Goal: Find specific page/section: Find specific page/section

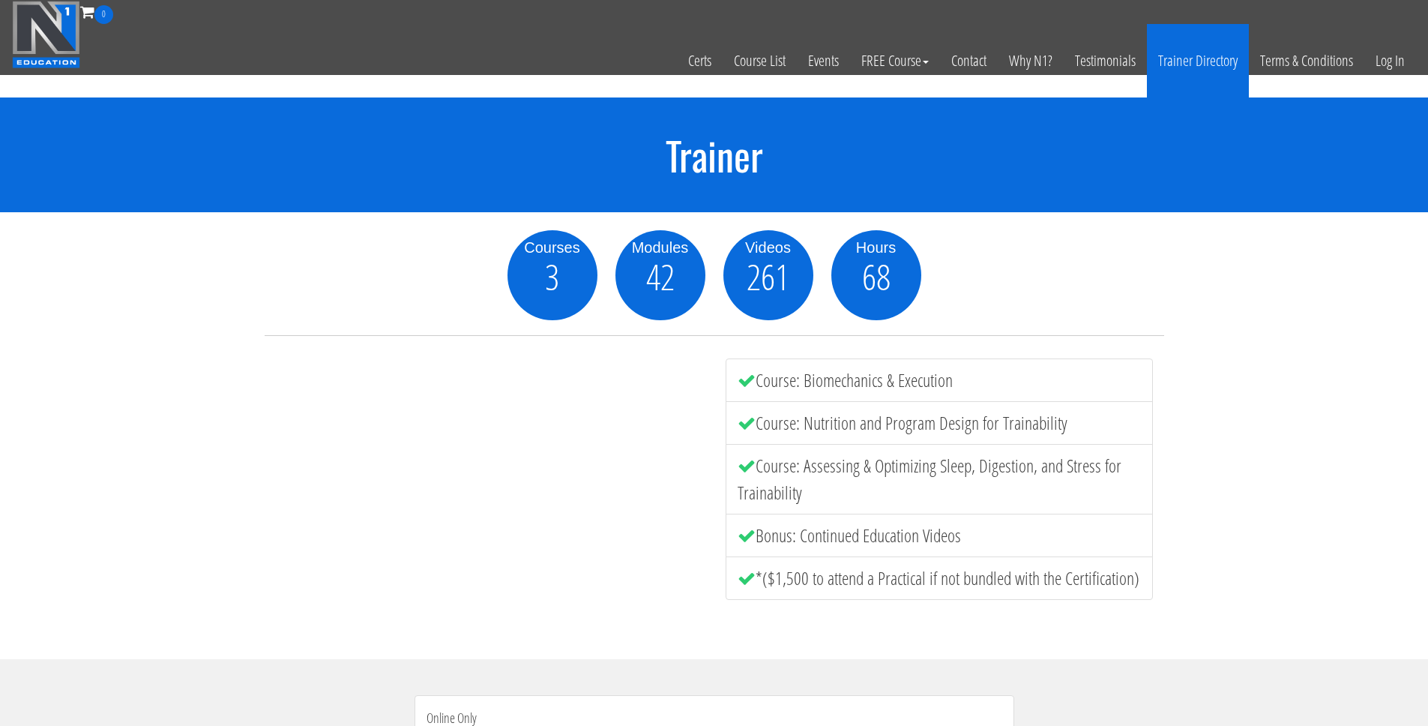
click at [1222, 76] on link "Trainer Directory" at bounding box center [1198, 60] width 102 height 73
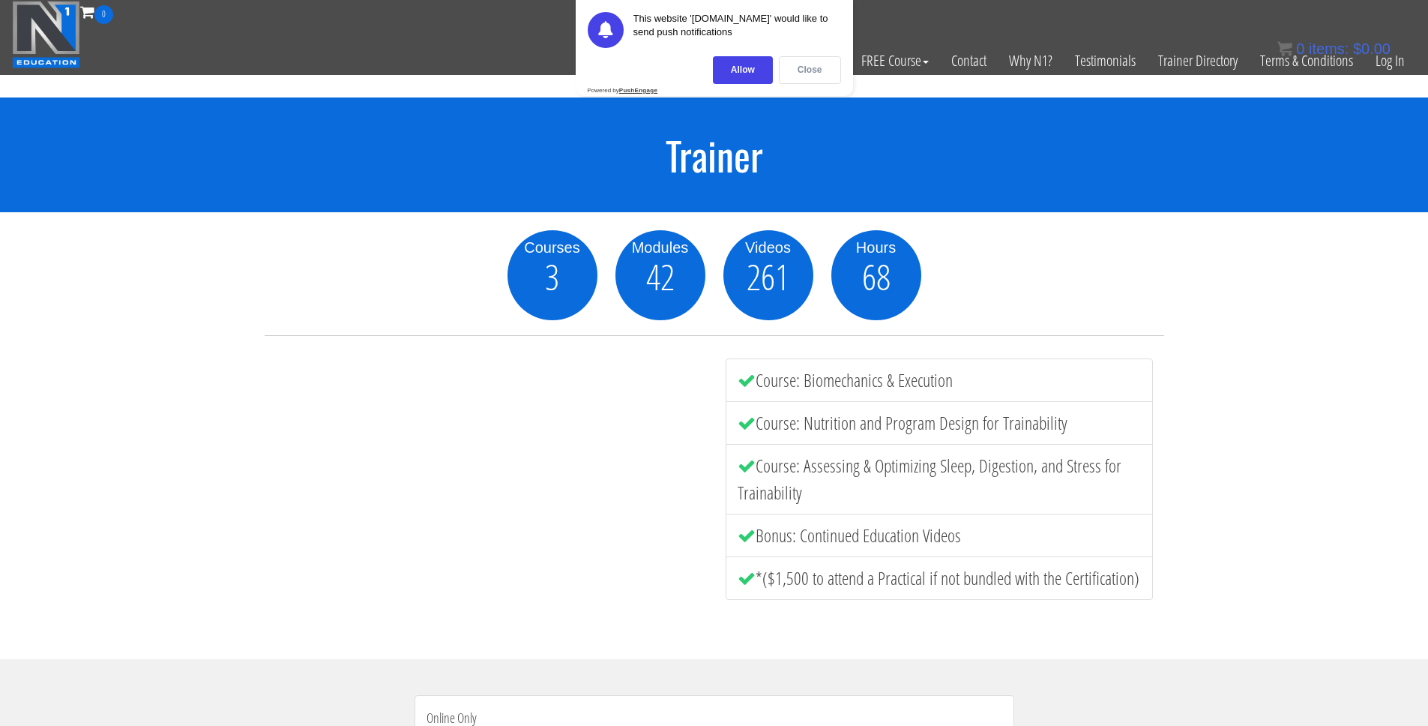
click at [801, 69] on div "Close" at bounding box center [810, 70] width 62 height 28
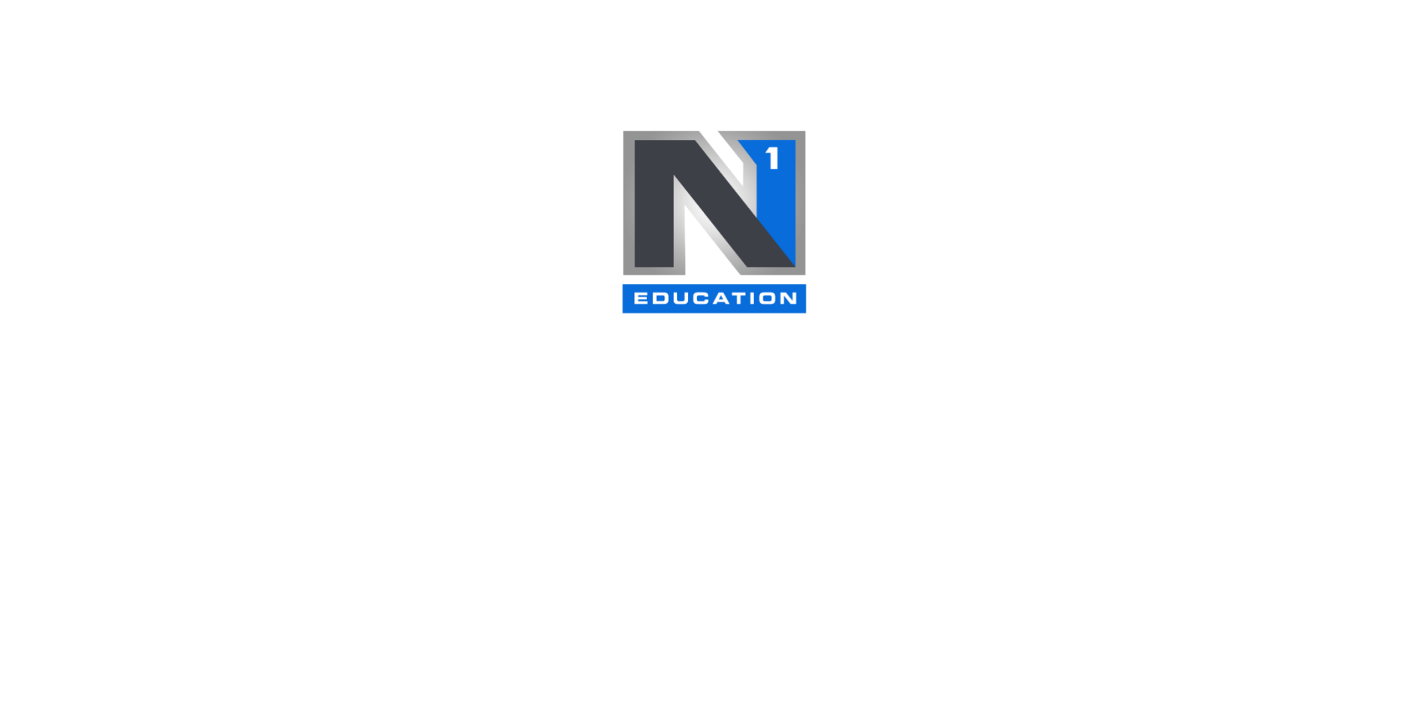
select select
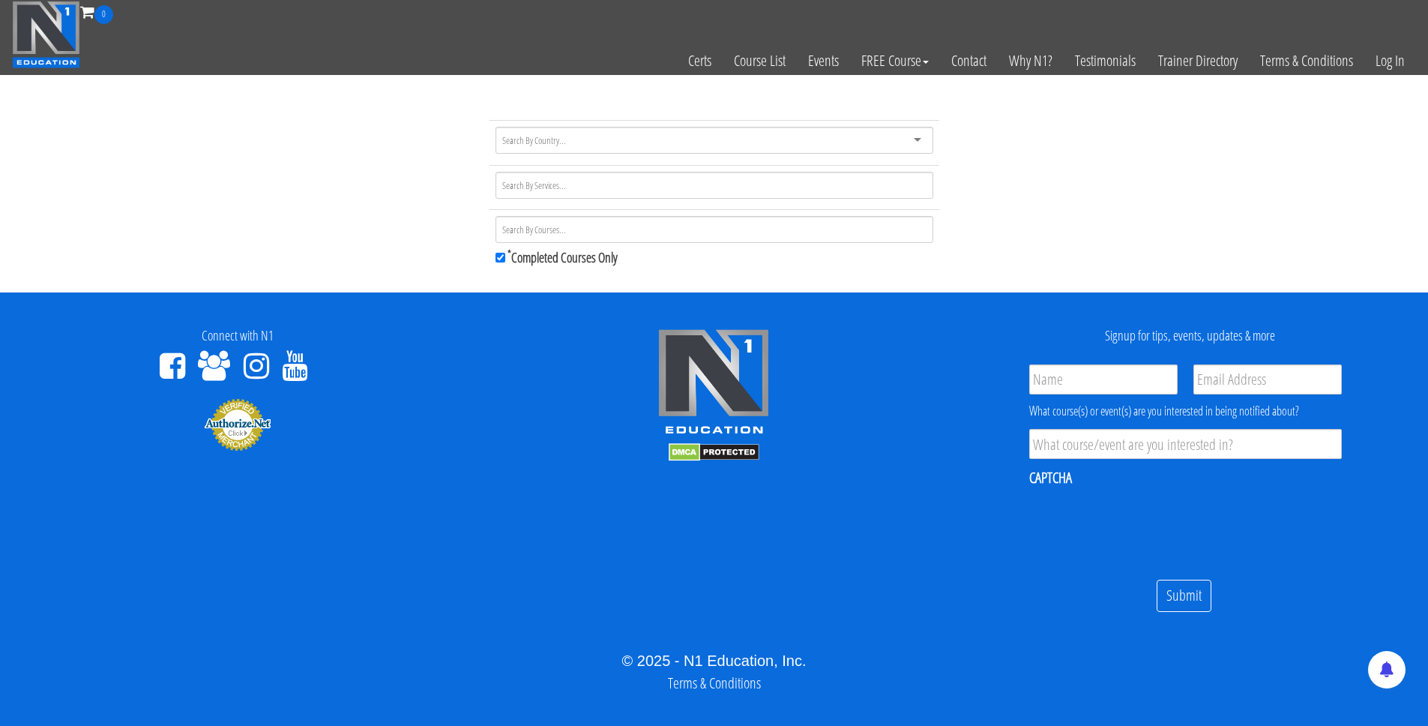
click at [600, 127] on div at bounding box center [714, 140] width 438 height 27
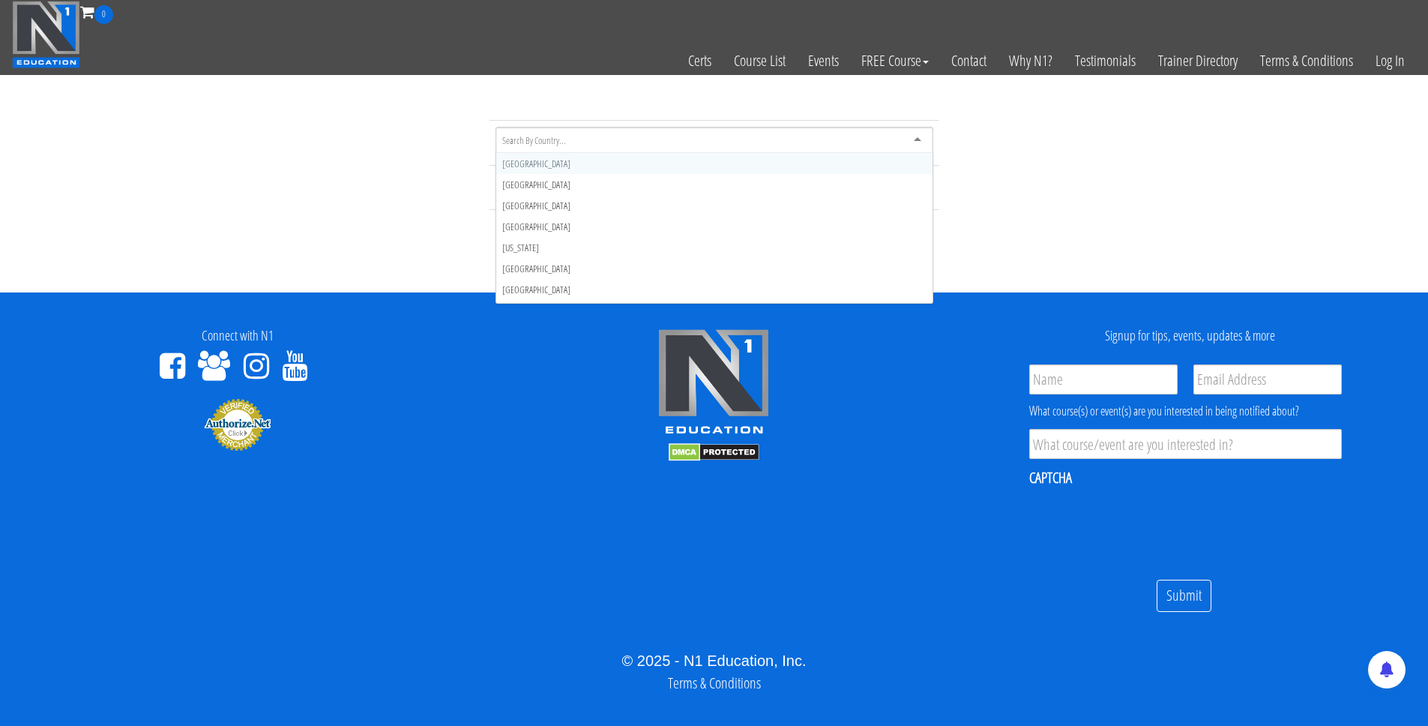
type input "v"
